Goal: Find contact information: Obtain details needed to contact an individual or organization

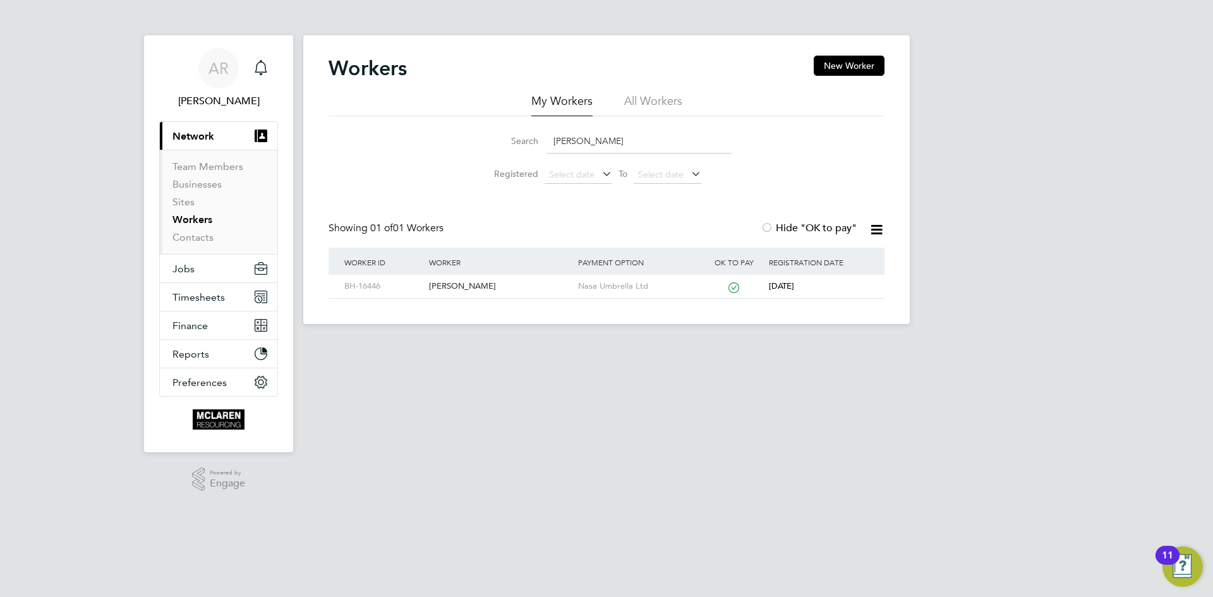
drag, startPoint x: 603, startPoint y: 143, endPoint x: 489, endPoint y: 132, distance: 114.3
click at [489, 132] on div "Search nathan wil" at bounding box center [606, 141] width 250 height 25
type input "emma umeh"
click at [476, 291] on div "Emmanuel Umeh" at bounding box center [500, 286] width 148 height 23
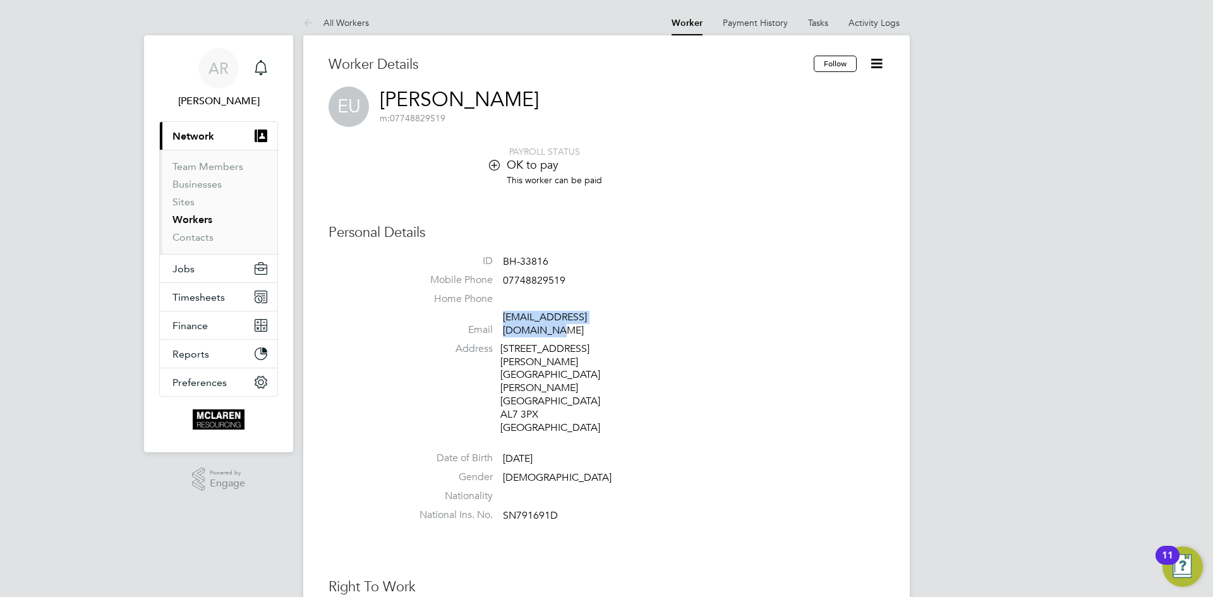
drag, startPoint x: 640, startPoint y: 320, endPoint x: 505, endPoint y: 325, distance: 135.3
click at [505, 325] on li "Email emmanuelumeh101@yahoo.com" at bounding box center [644, 326] width 480 height 31
copy link "emmanuelumeh101@yahoo.com"
drag, startPoint x: 508, startPoint y: 260, endPoint x: 536, endPoint y: 255, distance: 28.8
click at [536, 255] on span "BH-33816" at bounding box center [525, 261] width 45 height 13
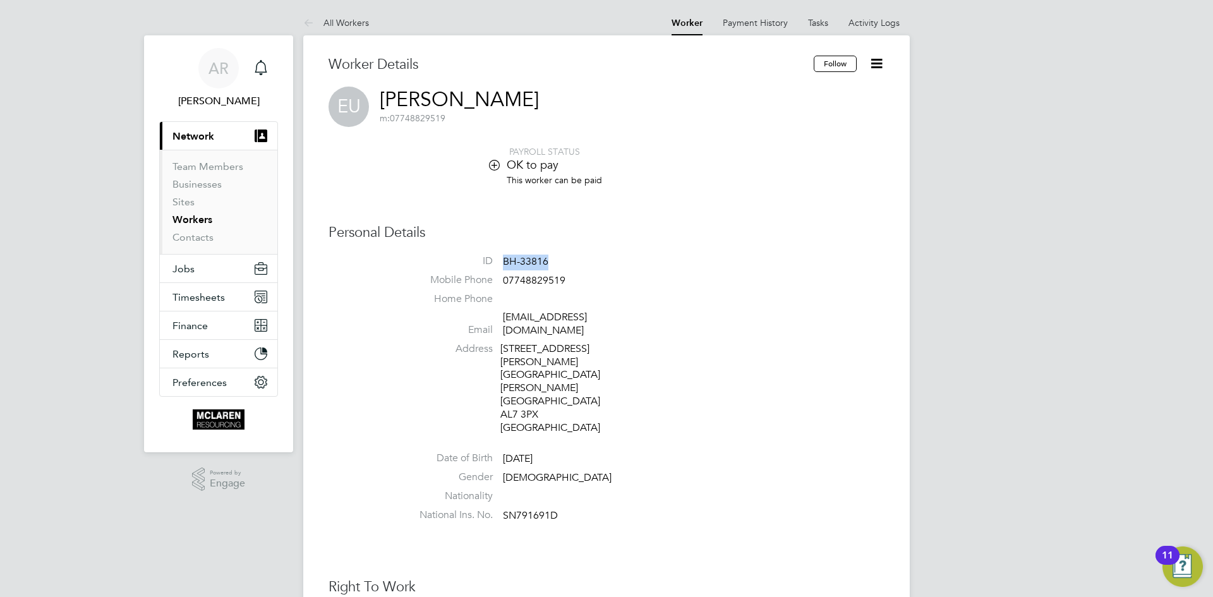
drag, startPoint x: 514, startPoint y: 261, endPoint x: 549, endPoint y: 256, distance: 35.0
click at [549, 256] on li "ID BH-33816" at bounding box center [644, 264] width 480 height 19
copy span "BH-33816"
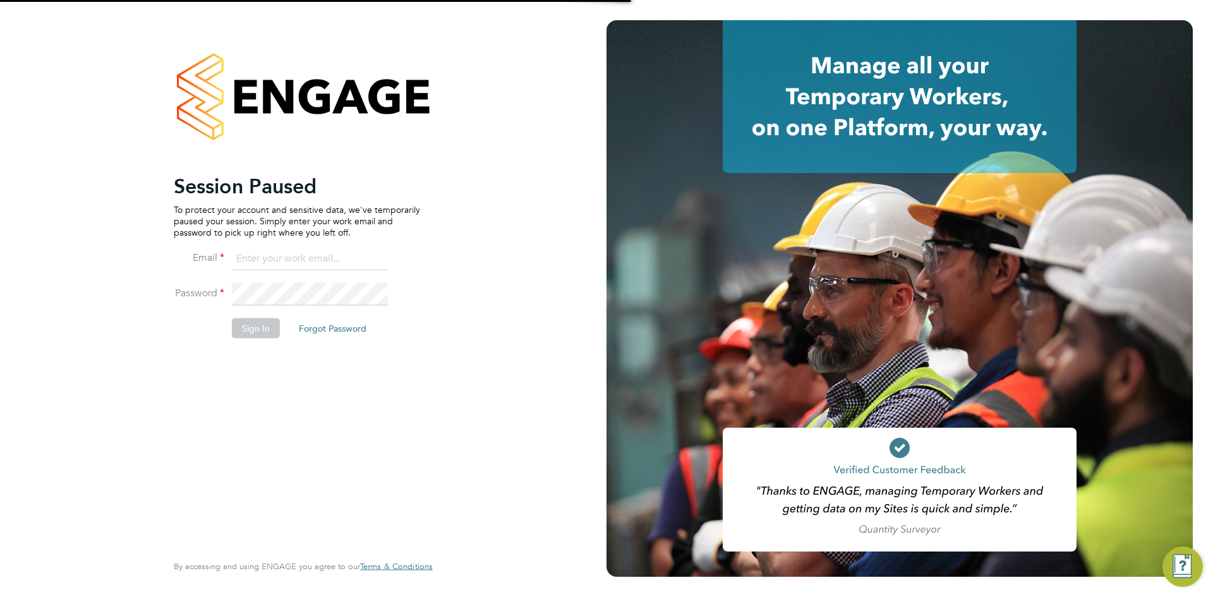
type input "arek.roziewicz@mclarenresourcing.co.uk"
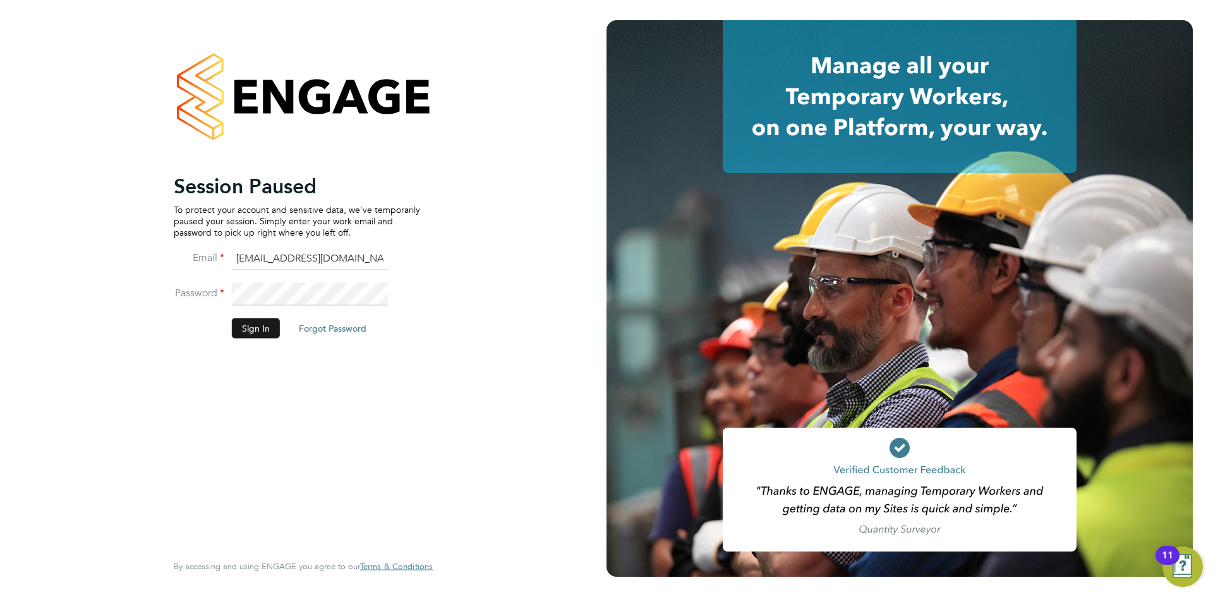
click at [256, 322] on button "Sign In" at bounding box center [256, 328] width 48 height 20
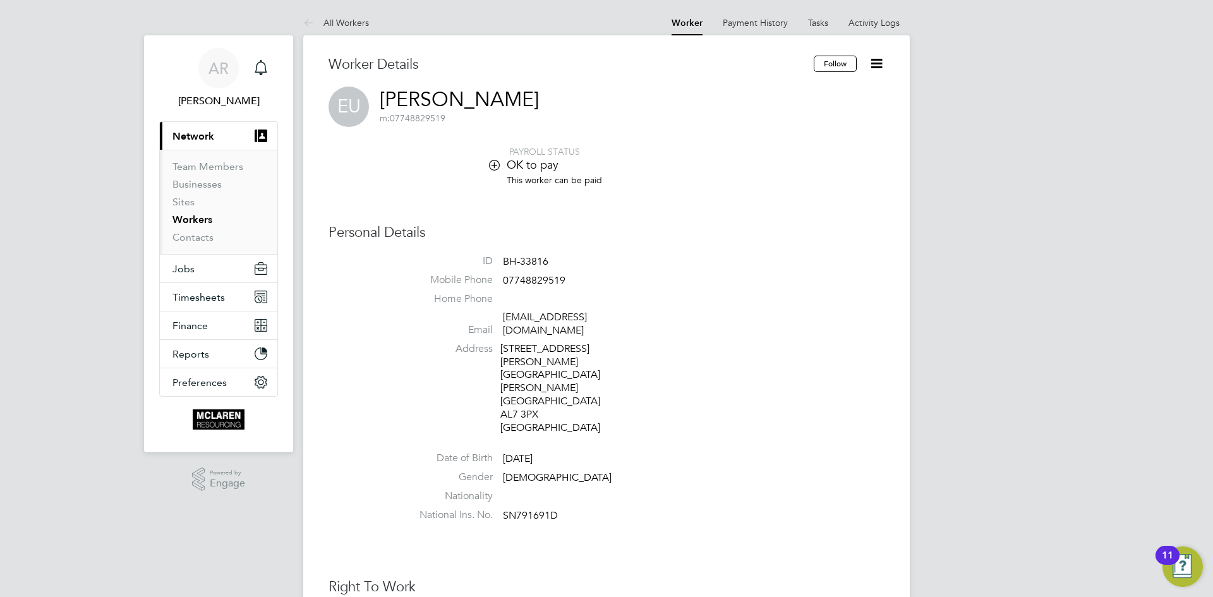
click at [195, 222] on link "Workers" at bounding box center [192, 220] width 40 height 12
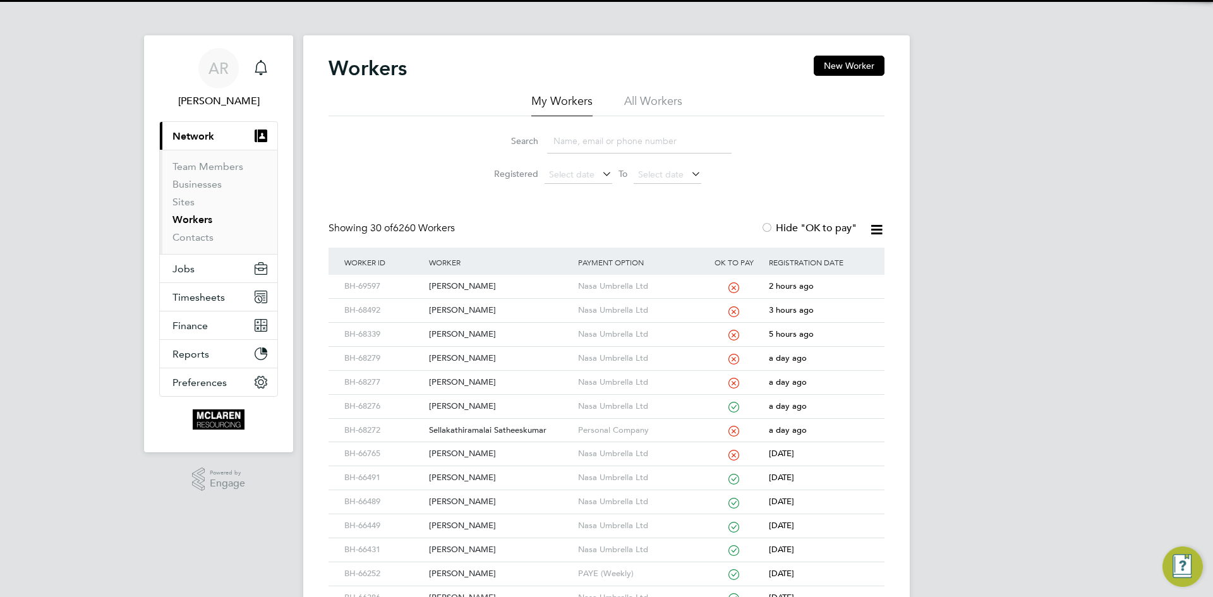
click at [620, 139] on input at bounding box center [639, 141] width 184 height 25
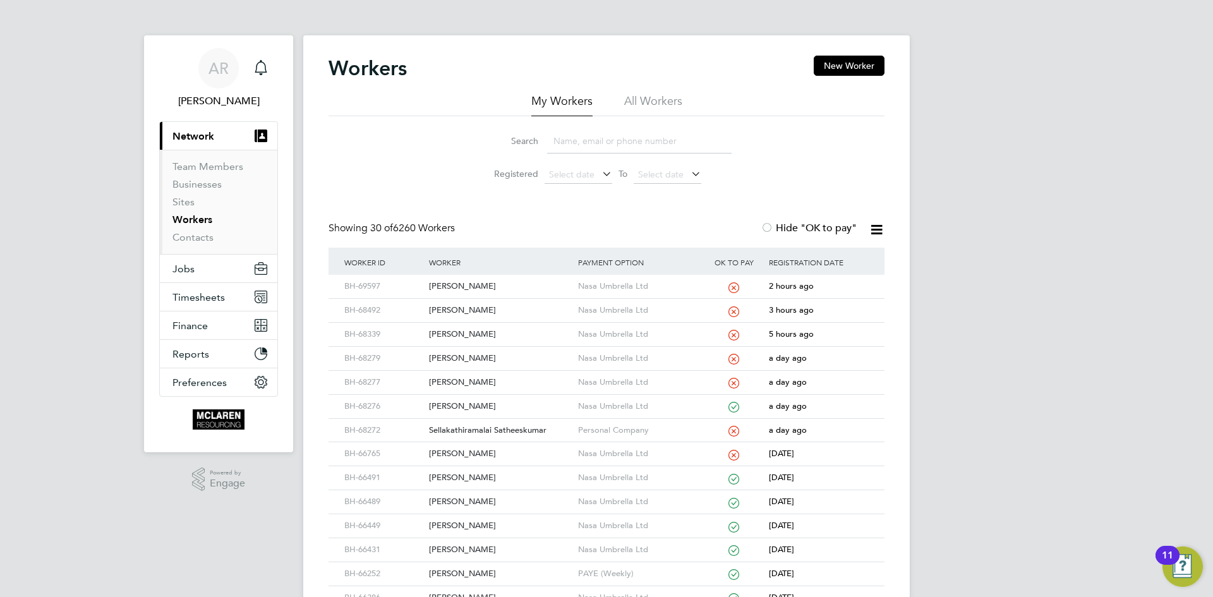
paste input "Cosmin Paduraru"
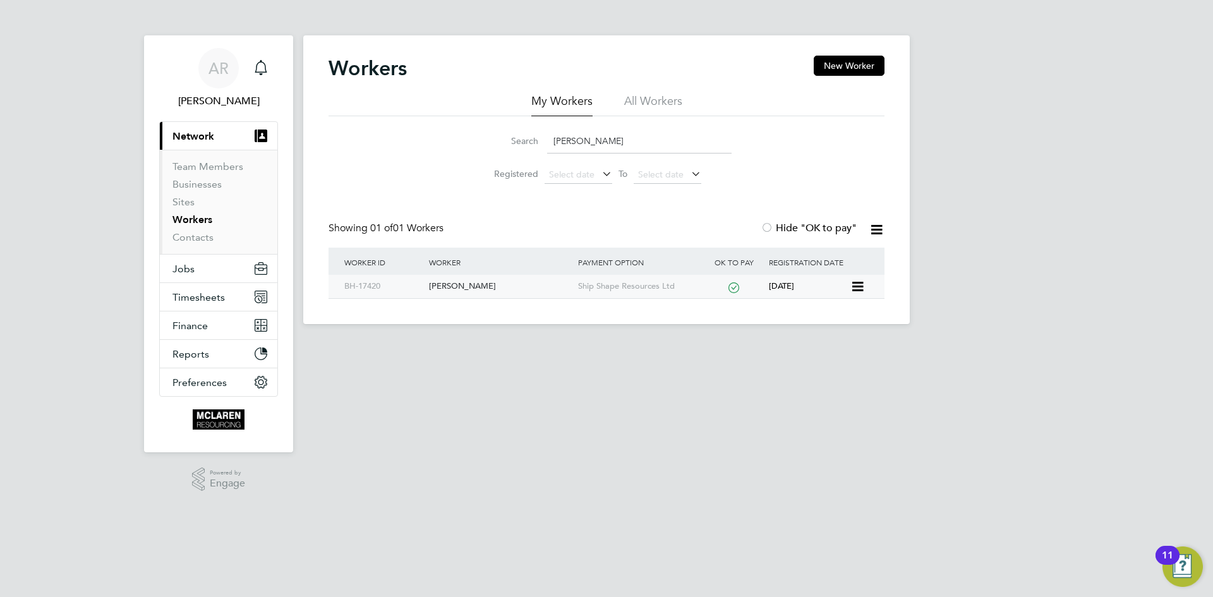
click at [483, 294] on div "Cosmin Paduranu" at bounding box center [500, 286] width 148 height 23
drag, startPoint x: 634, startPoint y: 141, endPoint x: 418, endPoint y: 126, distance: 216.0
click at [418, 126] on div "Search Cosmin Padu Registered Select date To Select date" at bounding box center [606, 153] width 556 height 74
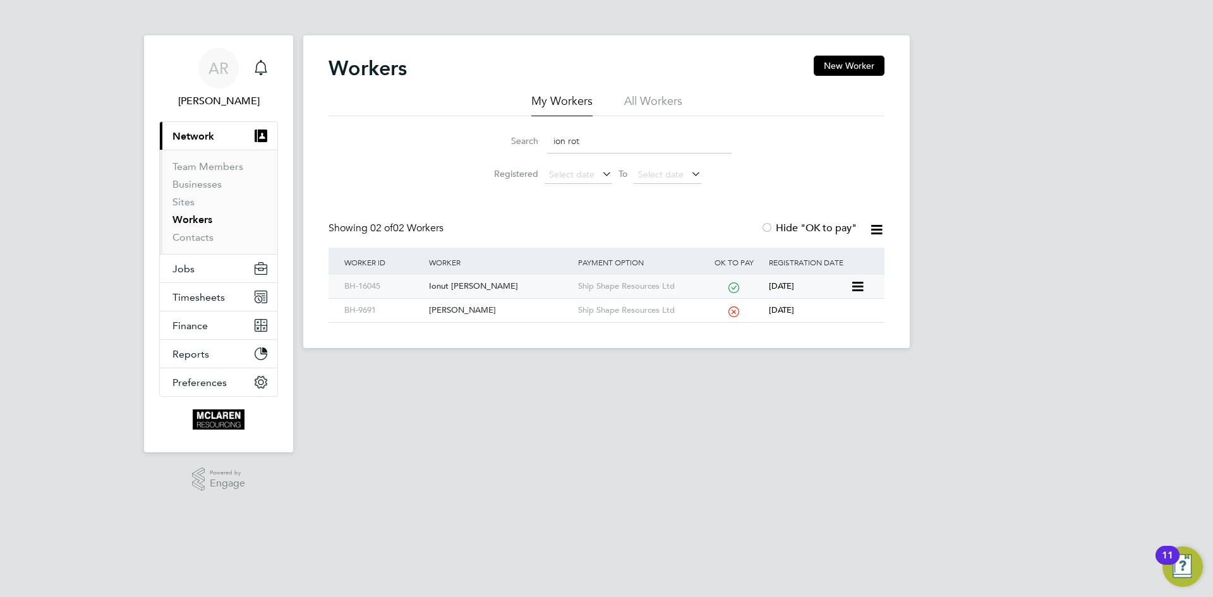
click at [486, 286] on div "Ionut [PERSON_NAME]" at bounding box center [500, 286] width 148 height 23
drag, startPoint x: 620, startPoint y: 141, endPoint x: 518, endPoint y: 143, distance: 101.7
click at [518, 143] on div "Search ion rot" at bounding box center [606, 141] width 250 height 25
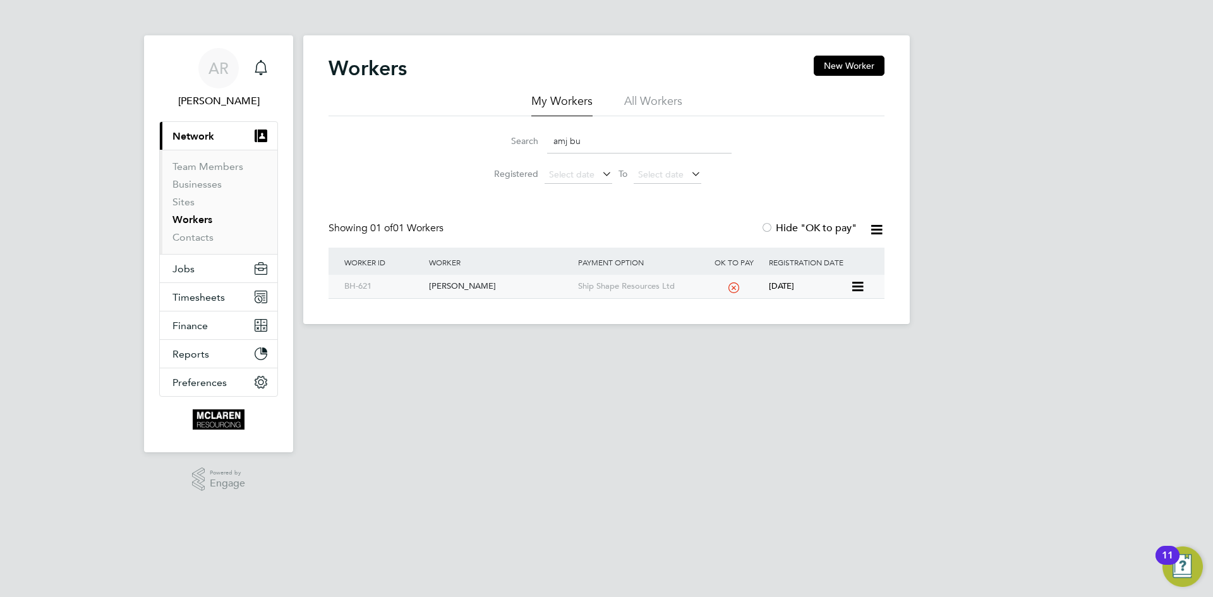
click at [450, 289] on div "Amjad Butt" at bounding box center [500, 286] width 148 height 23
drag, startPoint x: 591, startPoint y: 132, endPoint x: 526, endPoint y: 150, distance: 67.6
click at [526, 150] on div "Search amj bu" at bounding box center [606, 141] width 250 height 25
click at [474, 288] on div "[PERSON_NAME]" at bounding box center [500, 286] width 148 height 23
drag, startPoint x: 591, startPoint y: 140, endPoint x: 481, endPoint y: 134, distance: 110.1
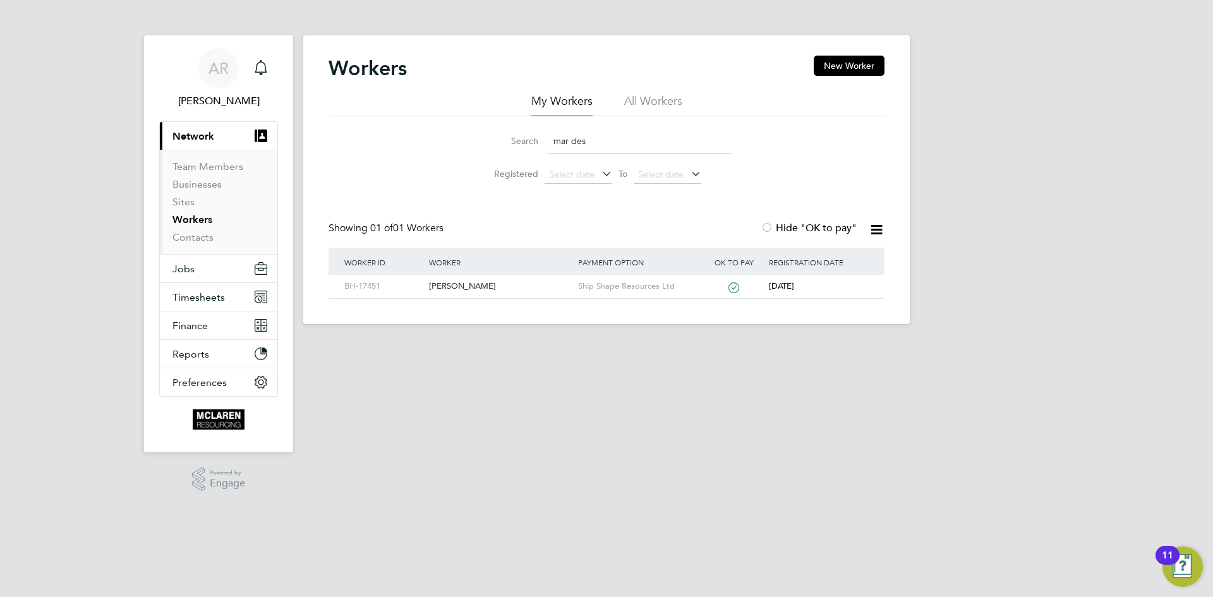
click at [481, 134] on div "Search mar des" at bounding box center [606, 141] width 250 height 25
type input "alin ol"
click at [484, 290] on div "Ionut Alin Olteanu" at bounding box center [500, 286] width 148 height 23
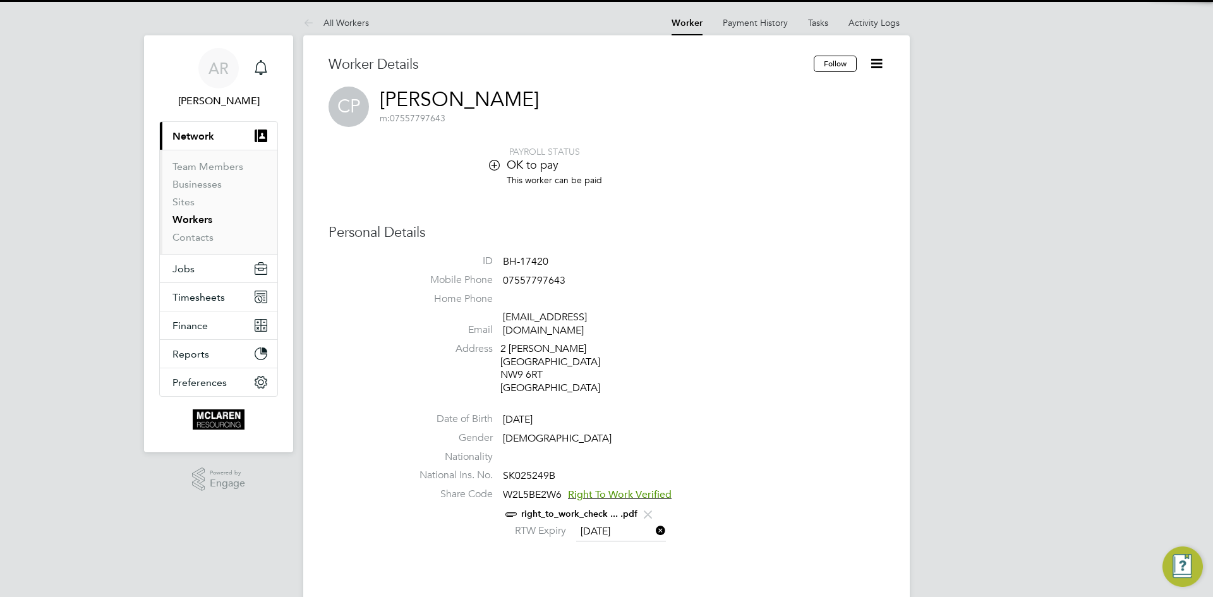
click at [543, 280] on span "07557797643" at bounding box center [534, 280] width 63 height 13
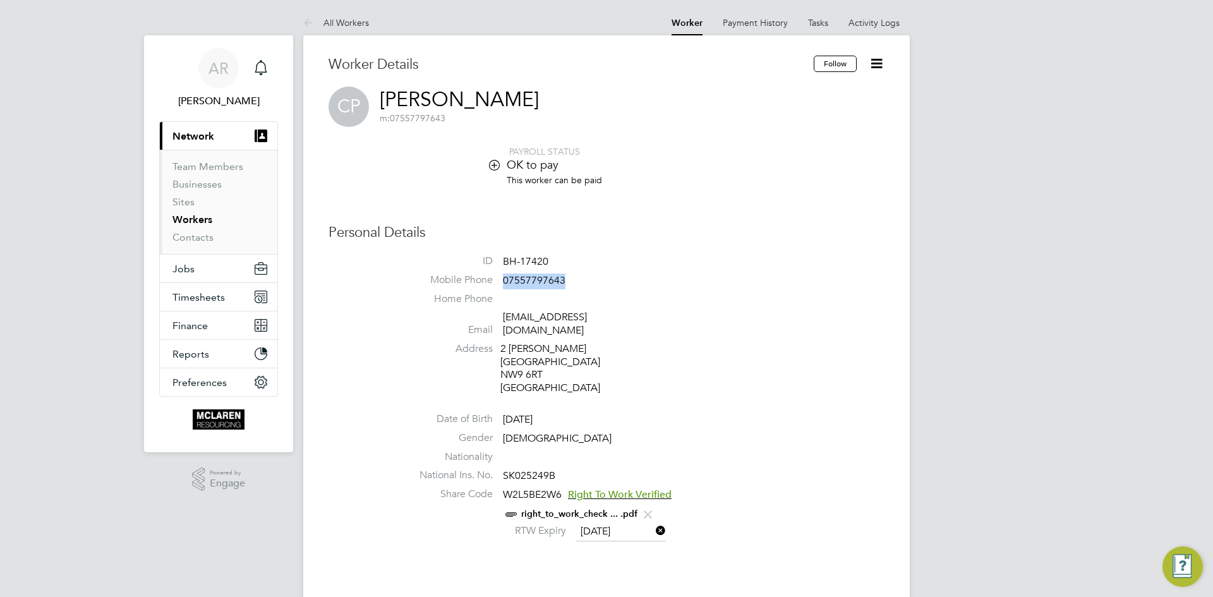
click at [543, 280] on span "07557797643" at bounding box center [534, 280] width 63 height 13
copy span "07557797643"
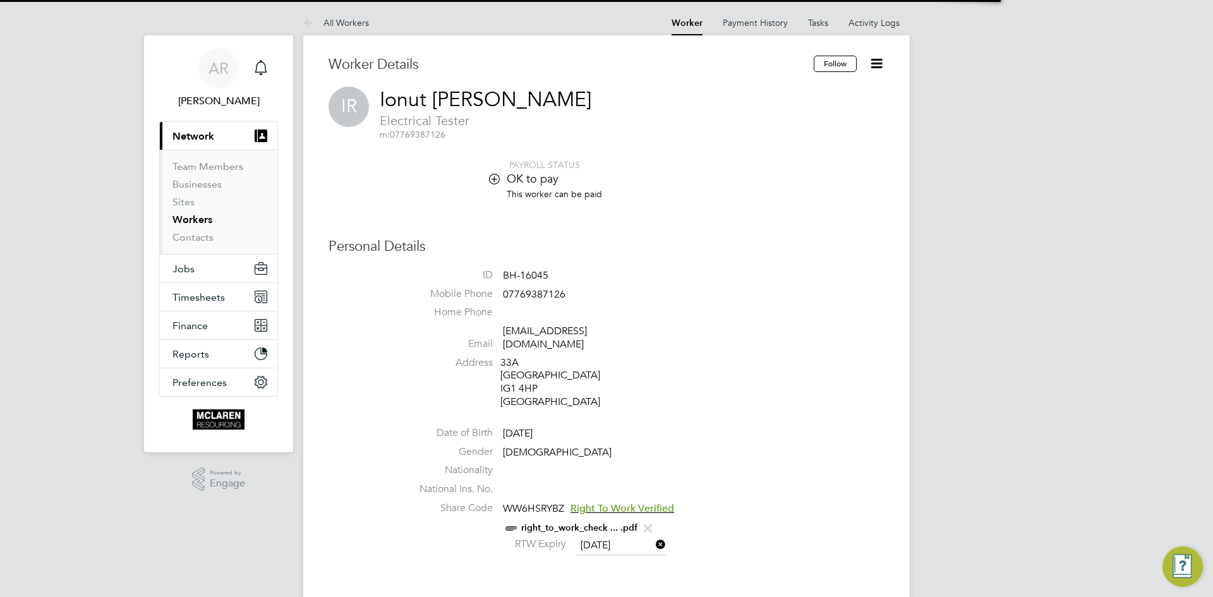
click at [533, 291] on span "07769387126" at bounding box center [534, 294] width 63 height 13
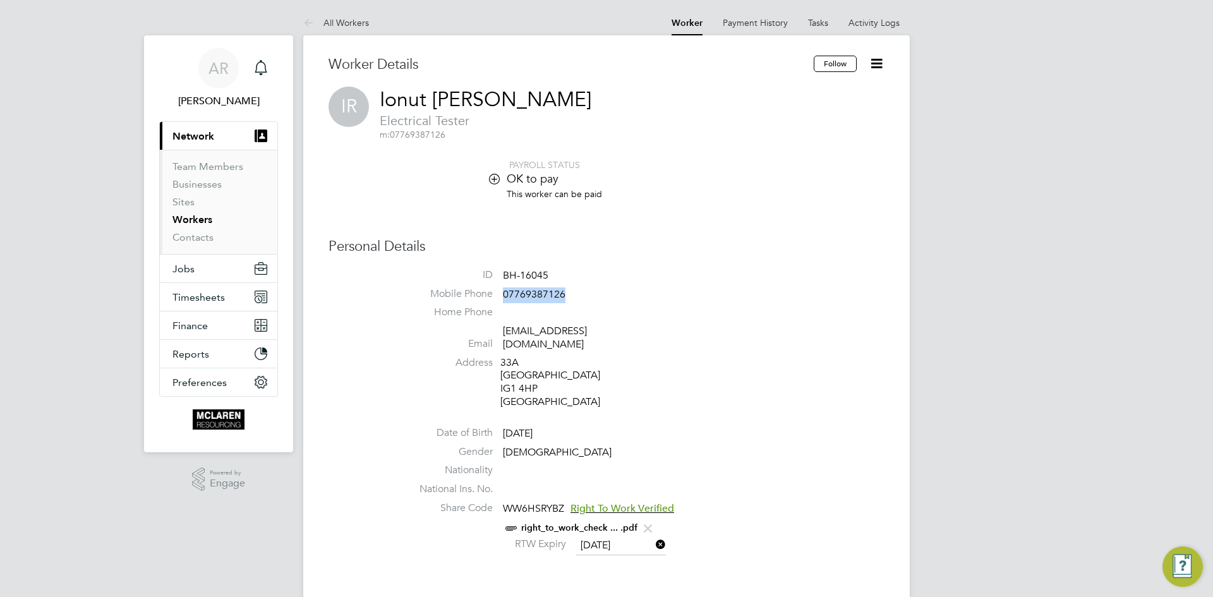
click at [533, 291] on span "07769387126" at bounding box center [534, 294] width 63 height 13
copy span "07769387126"
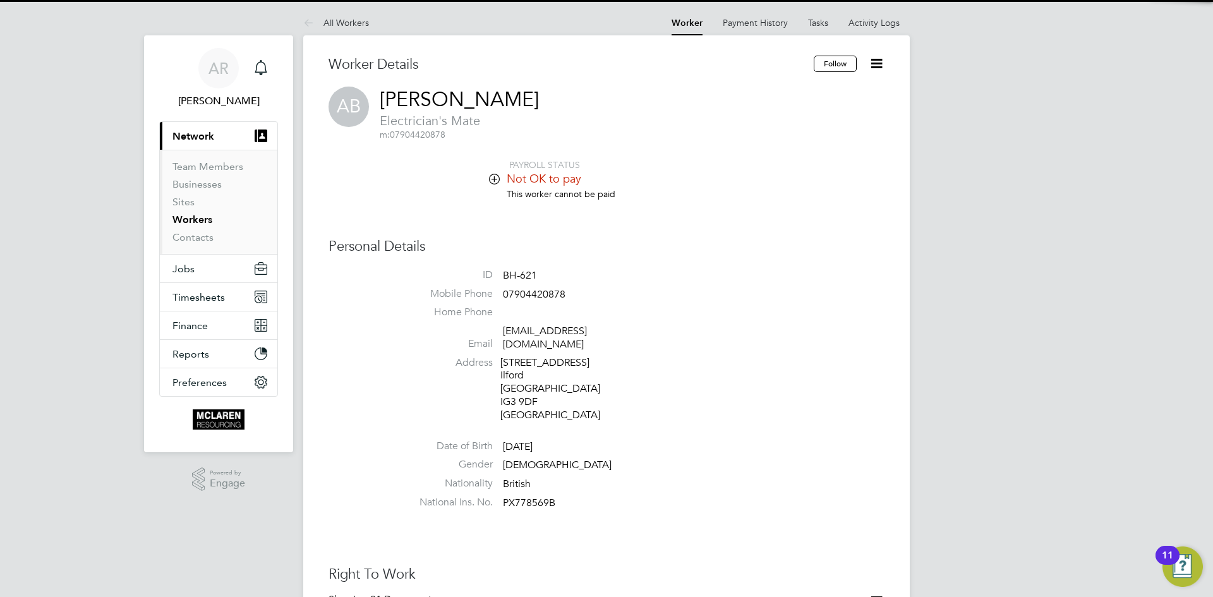
click at [550, 295] on span "07904420878" at bounding box center [534, 294] width 63 height 13
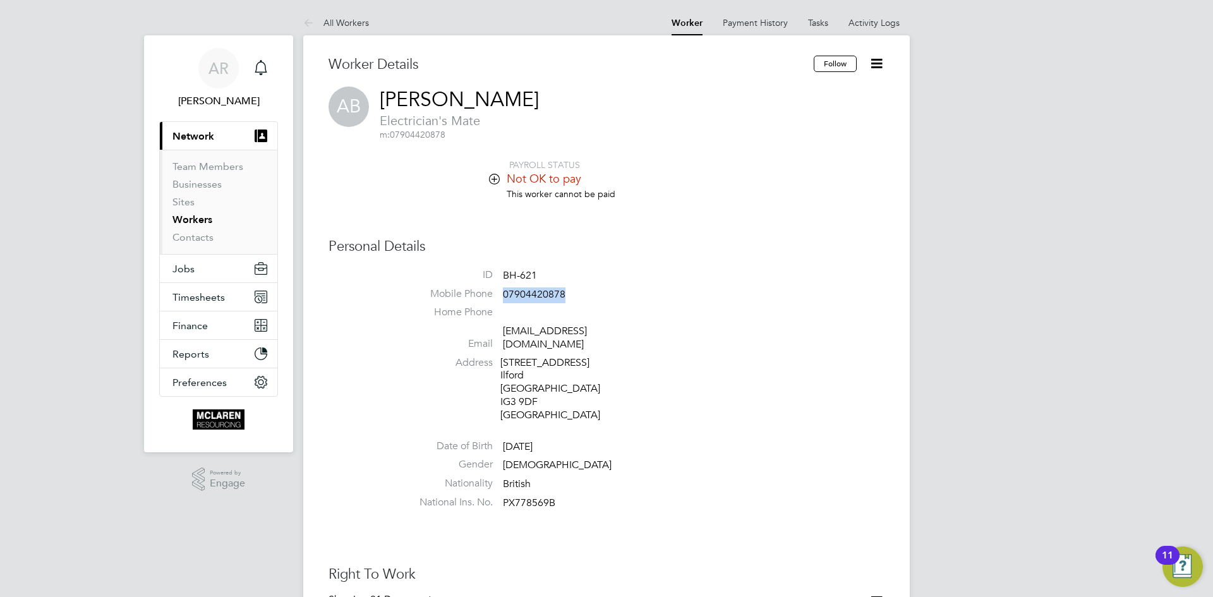
click at [550, 295] on span "07904420878" at bounding box center [534, 294] width 63 height 13
copy span "07904420878"
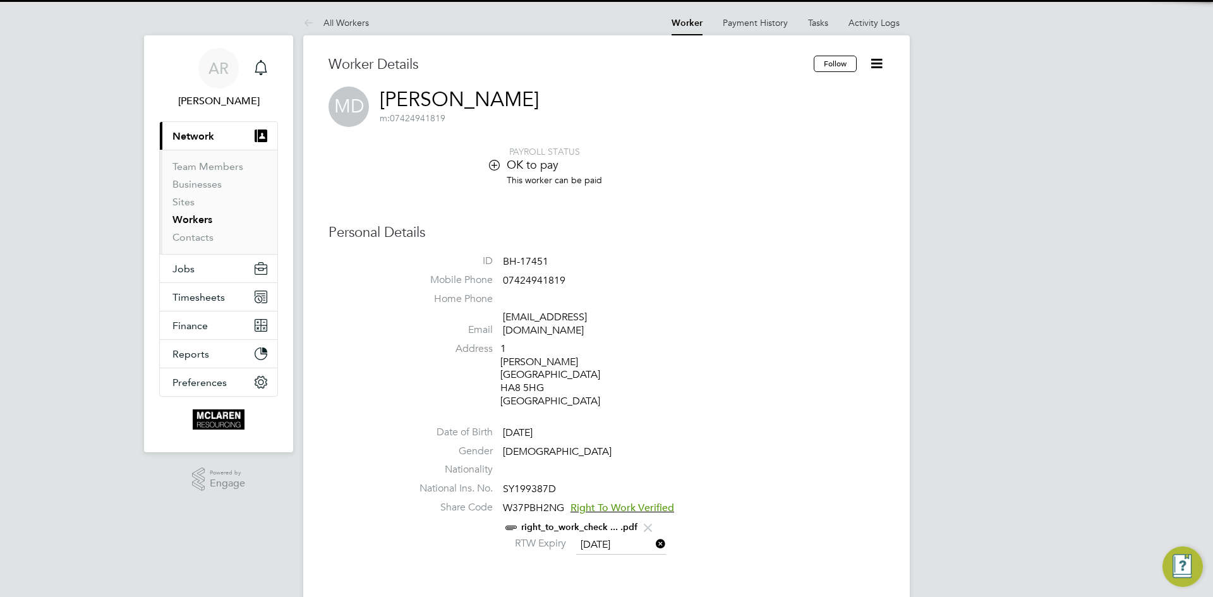
click at [537, 281] on span "07424941819" at bounding box center [534, 280] width 63 height 13
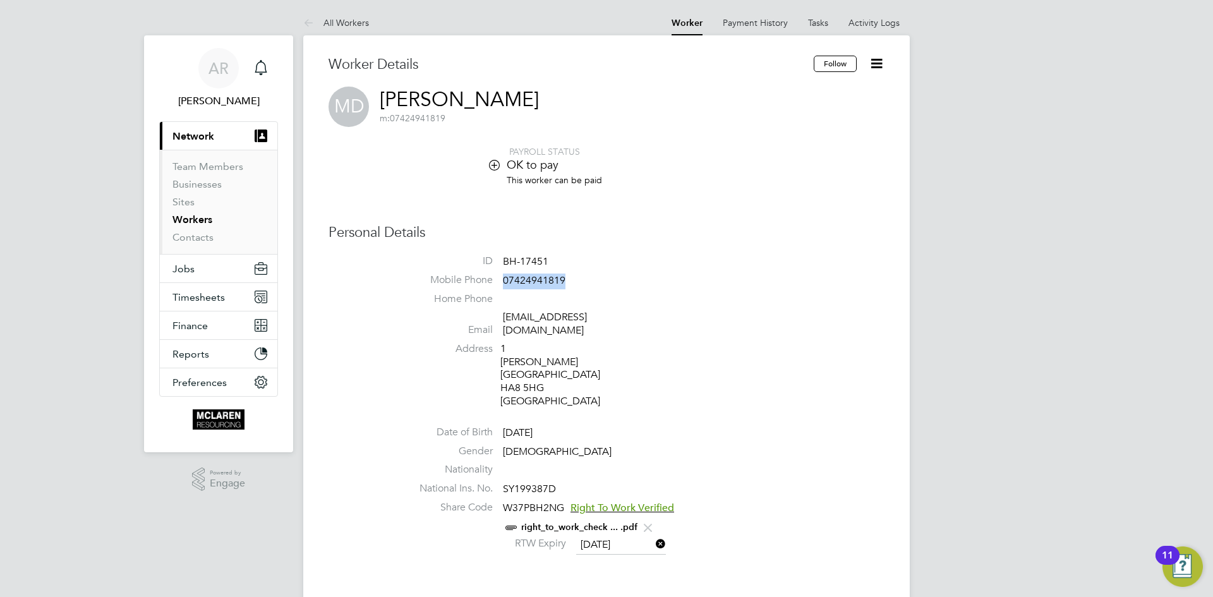
click at [537, 281] on span "07424941819" at bounding box center [534, 280] width 63 height 13
copy span "07424941819"
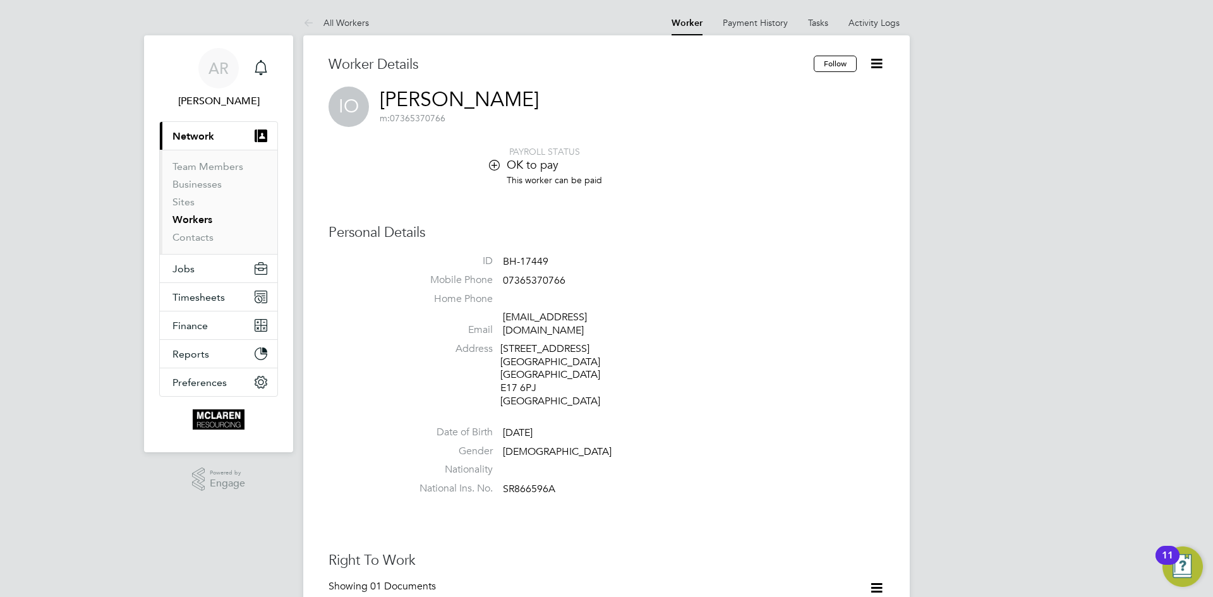
click at [549, 275] on span "07365370766" at bounding box center [534, 280] width 63 height 13
copy span "07365370766"
